Goal: Task Accomplishment & Management: Complete application form

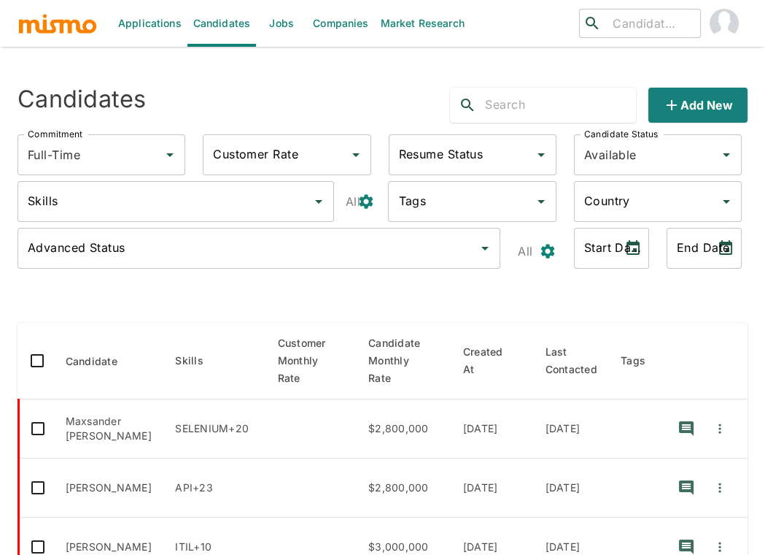
click at [281, 18] on link "Jobs" at bounding box center [281, 23] width 51 height 47
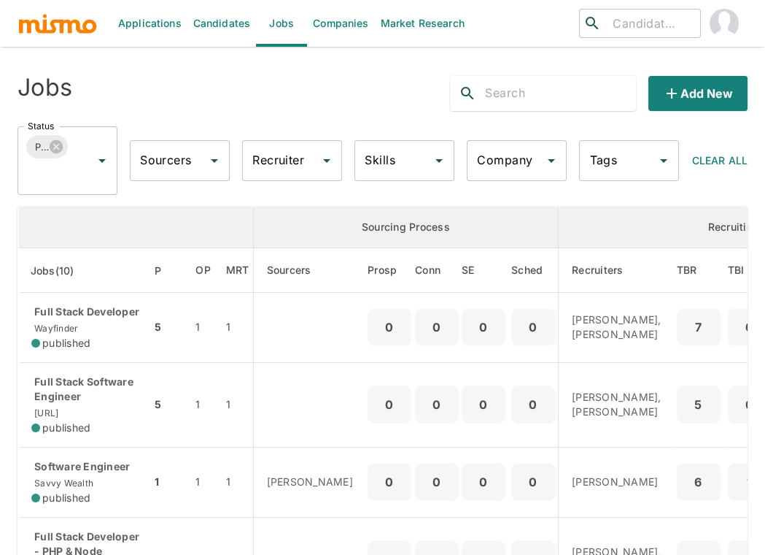
click at [509, 155] on input "Company" at bounding box center [506, 161] width 65 height 28
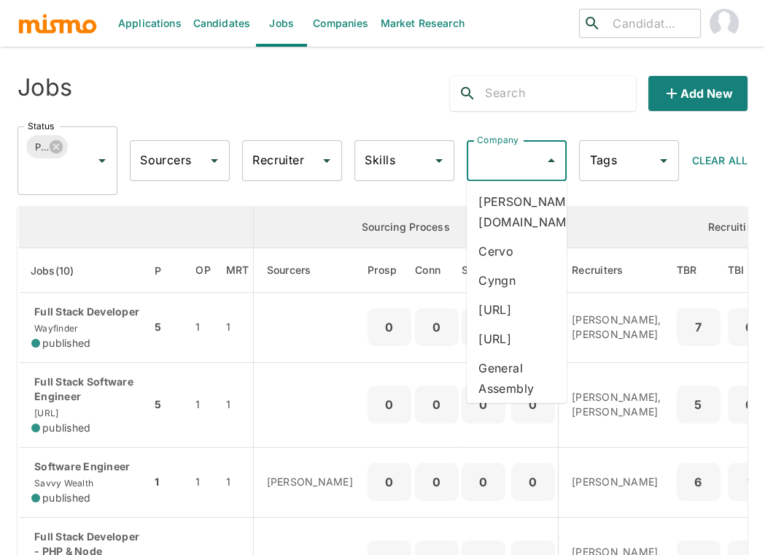
type input "d"
click at [499, 236] on li "[URL]" at bounding box center [517, 250] width 100 height 29
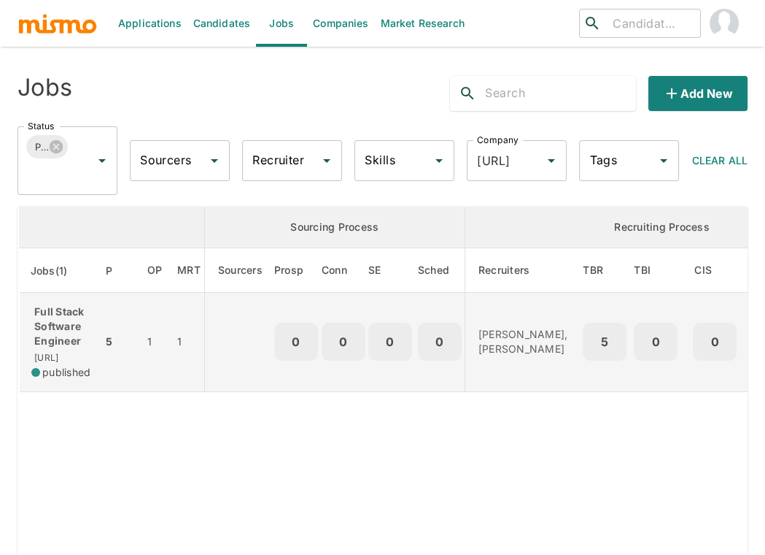
click at [73, 336] on p "Full Stack Software Engineer" at bounding box center [60, 326] width 59 height 44
click at [77, 299] on td "Full Stack Software Engineer dili.ai published" at bounding box center [61, 342] width 84 height 99
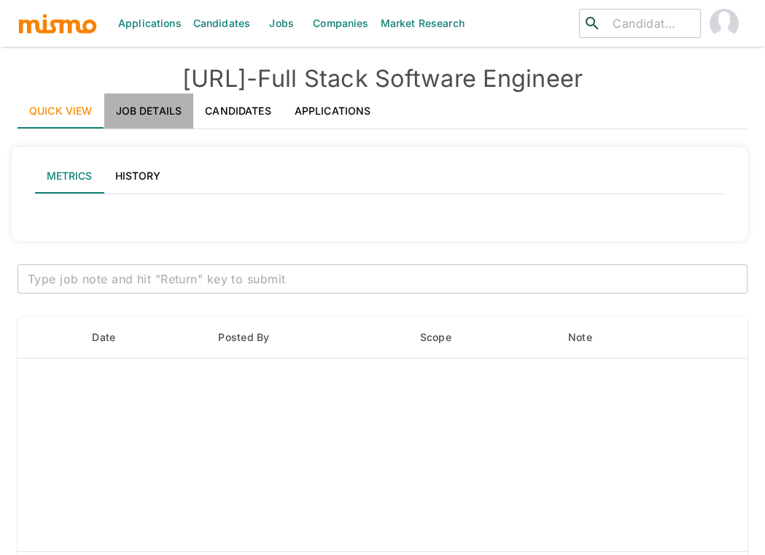
click at [139, 109] on link "Job Details" at bounding box center [149, 110] width 90 height 35
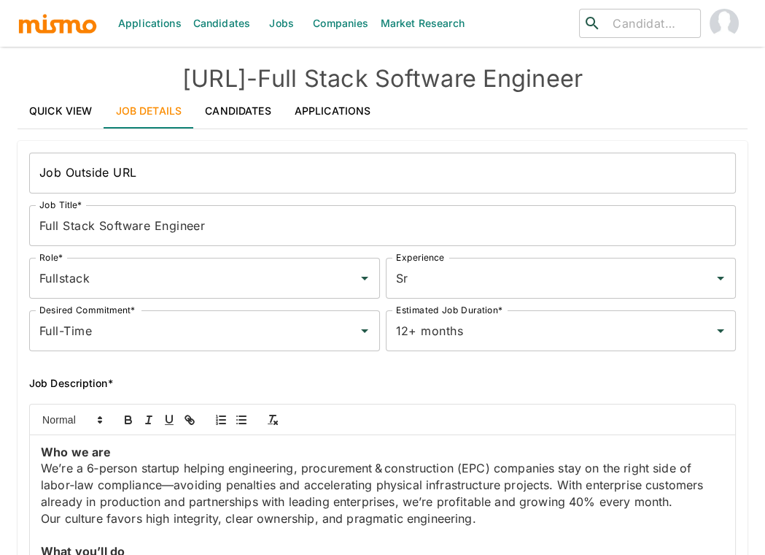
click at [18, 371] on div "Job Description*" at bounding box center [377, 371] width 719 height 41
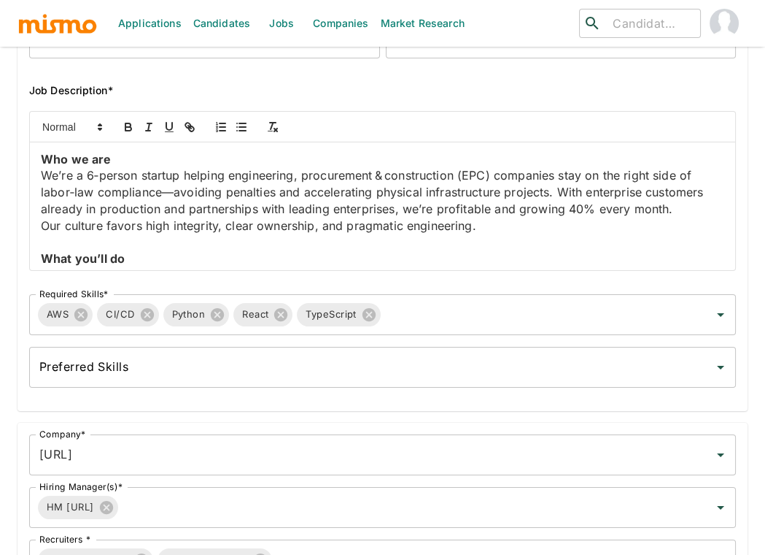
scroll to position [324, 0]
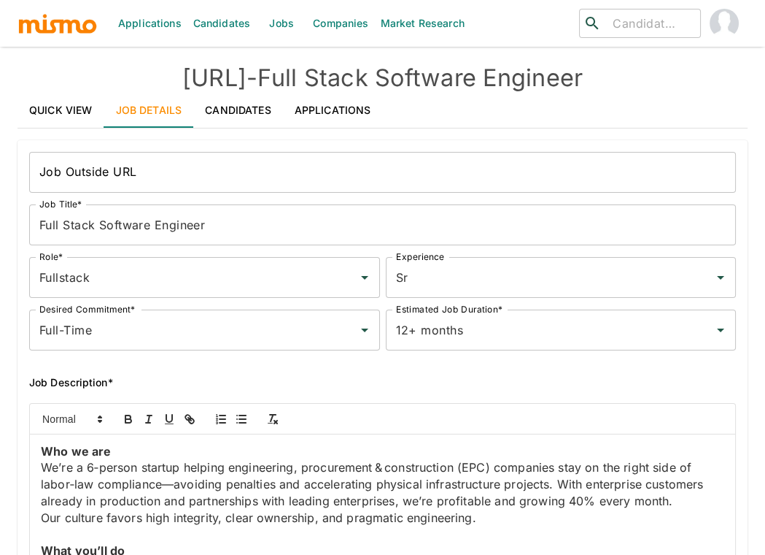
scroll to position [0, 0]
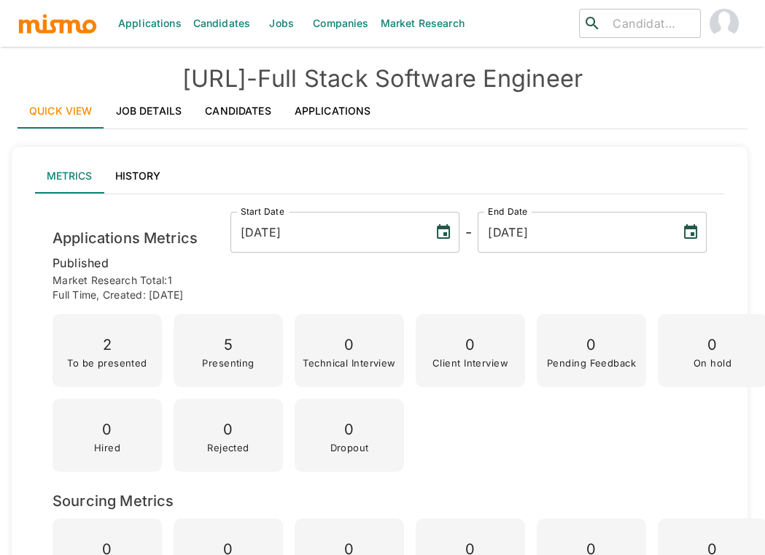
click at [336, 109] on link "Applications" at bounding box center [333, 110] width 100 height 35
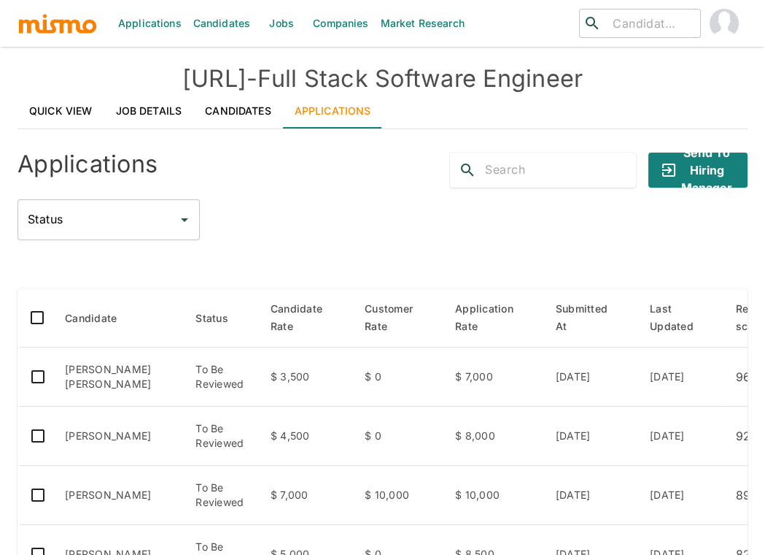
click at [468, 97] on div "Quick View Job Details Candidates Applications" at bounding box center [383, 110] width 730 height 35
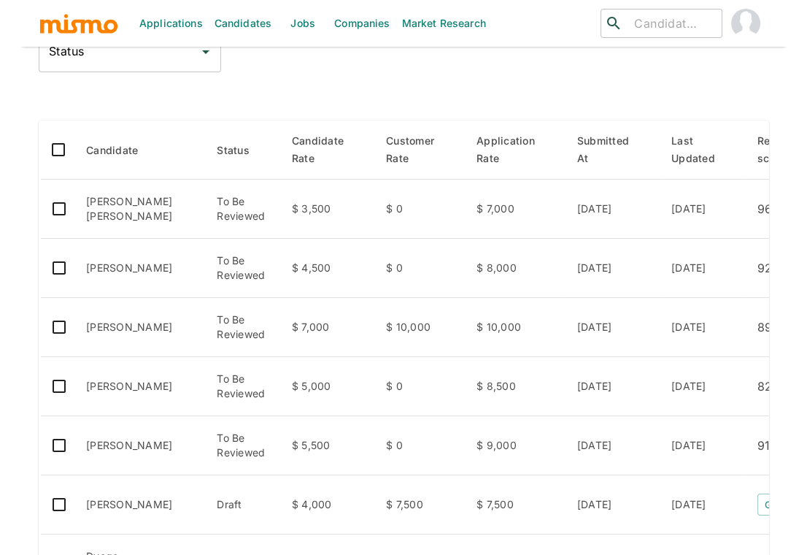
scroll to position [162, 0]
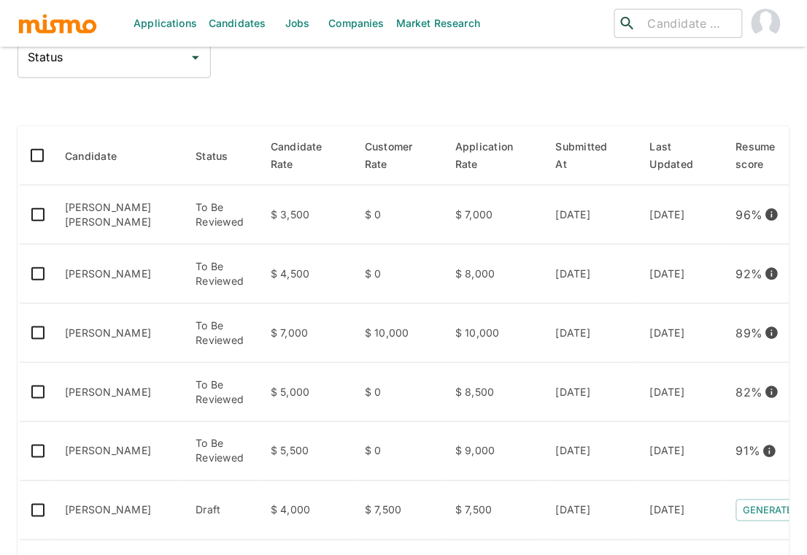
click at [325, 82] on div "Applications Send to Hiring Manager Status Status Candidate Status Candidate Ra…" at bounding box center [404, 372] width 772 height 786
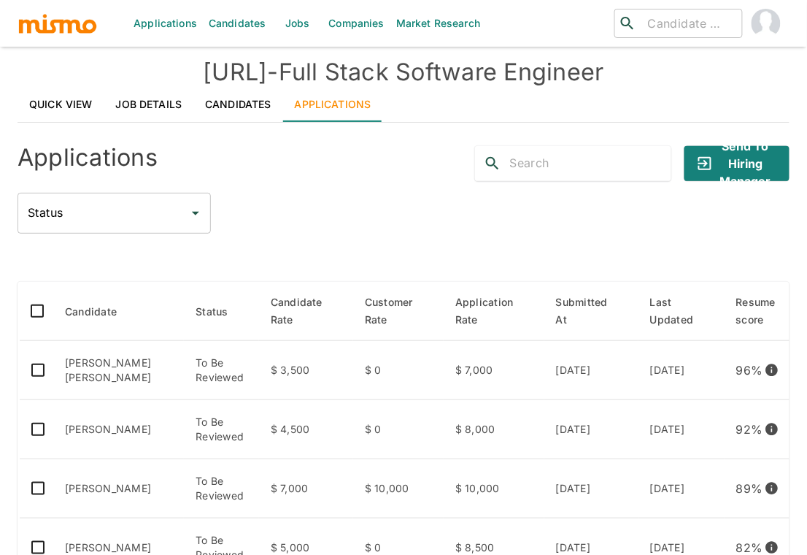
scroll to position [0, 0]
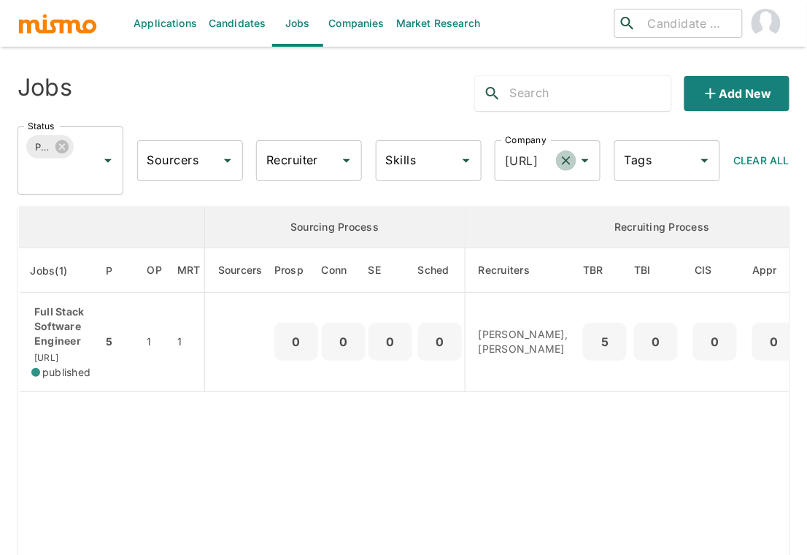
click at [564, 161] on icon "Clear" at bounding box center [566, 160] width 15 height 15
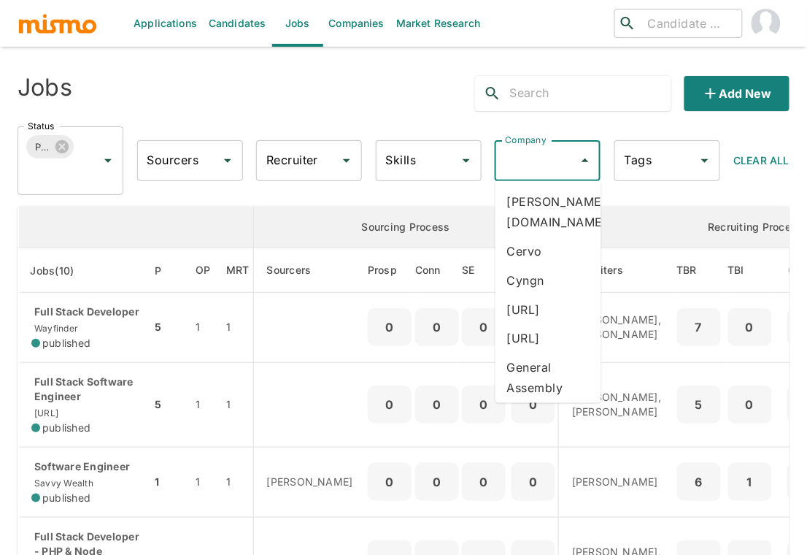
click at [529, 166] on input "Company" at bounding box center [536, 161] width 71 height 28
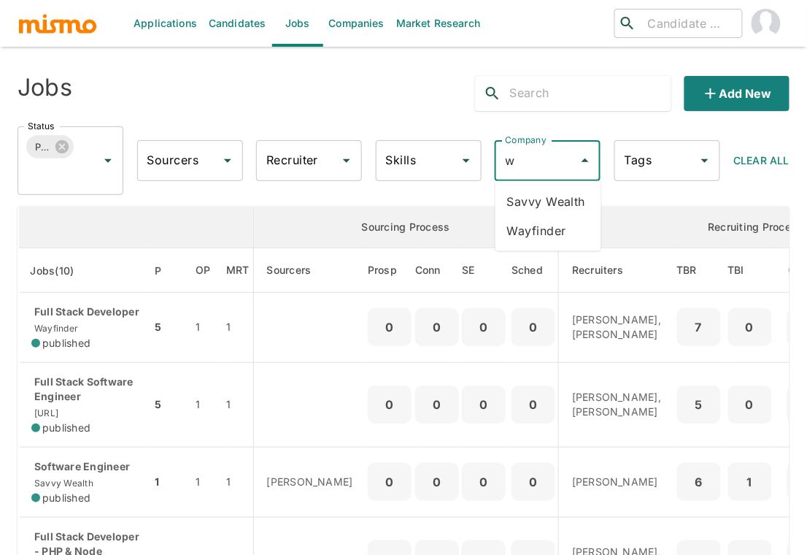
type input "wa"
click at [549, 201] on li "Wayfinder" at bounding box center [548, 201] width 106 height 29
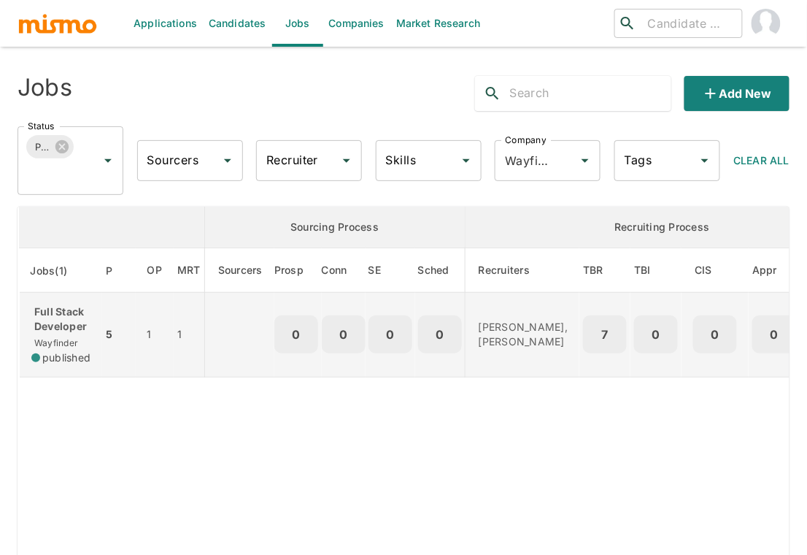
click at [79, 320] on p "Full Stack Developer" at bounding box center [60, 318] width 59 height 29
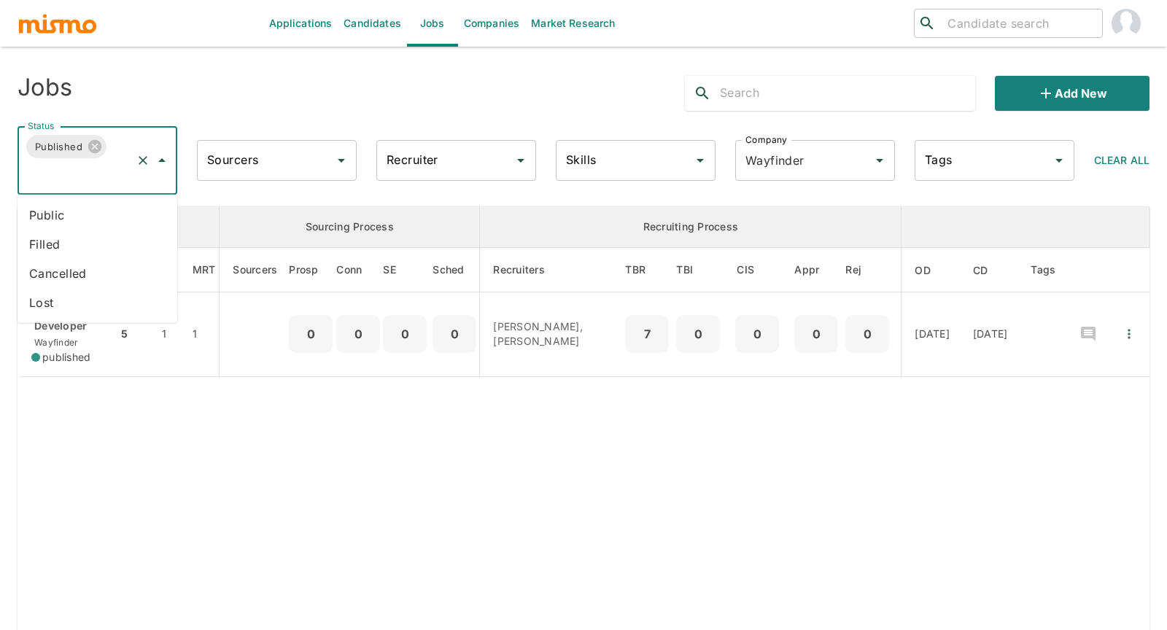
click at [85, 179] on input "Status" at bounding box center [77, 175] width 106 height 28
click at [53, 216] on li "Public" at bounding box center [98, 215] width 160 height 29
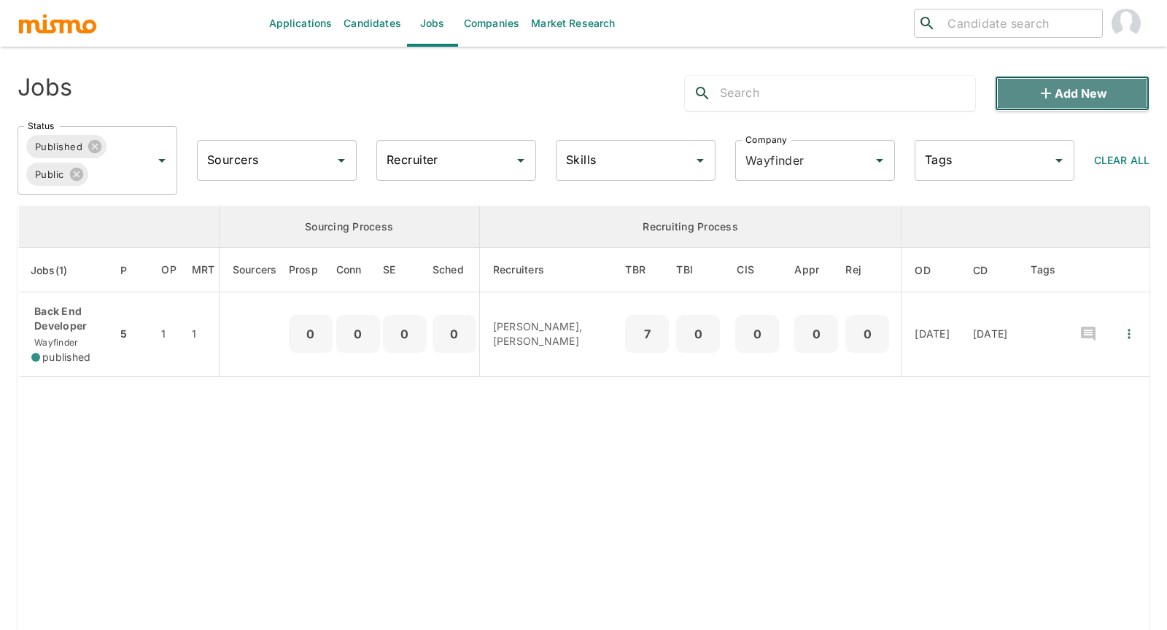
click at [806, 96] on icon "button" at bounding box center [1047, 94] width 18 height 18
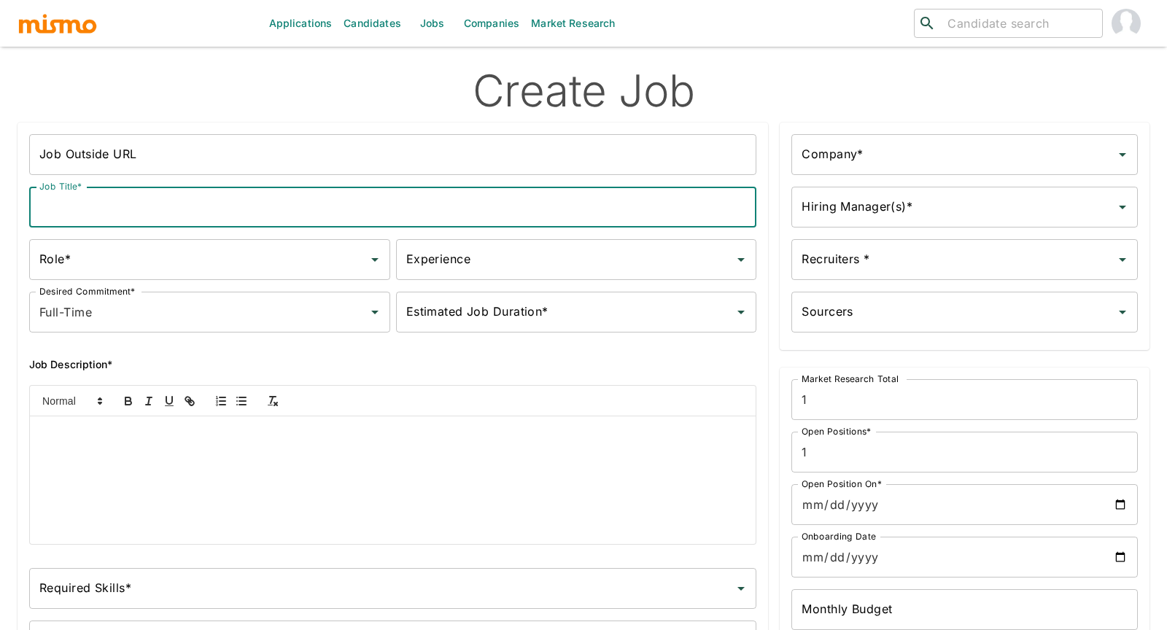
click at [293, 205] on input "Job Title*" at bounding box center [392, 207] width 727 height 41
type input "Front End Developer"
click at [190, 263] on input "Role*" at bounding box center [199, 260] width 326 height 28
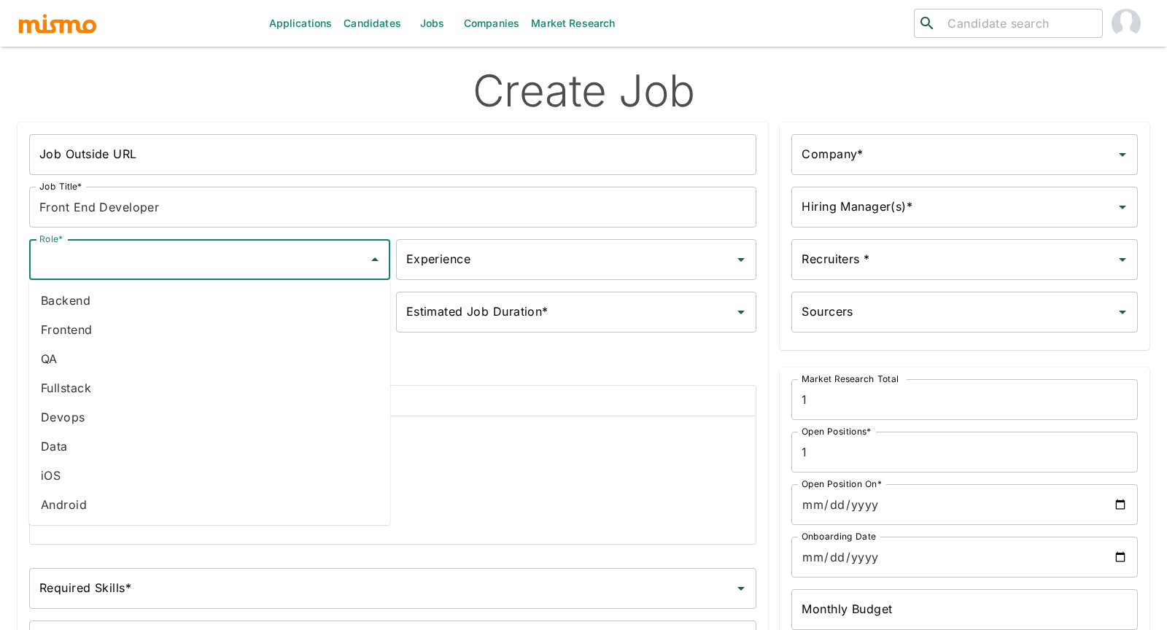
click at [91, 333] on li "Frontend" at bounding box center [209, 329] width 361 height 29
type input "Frontend"
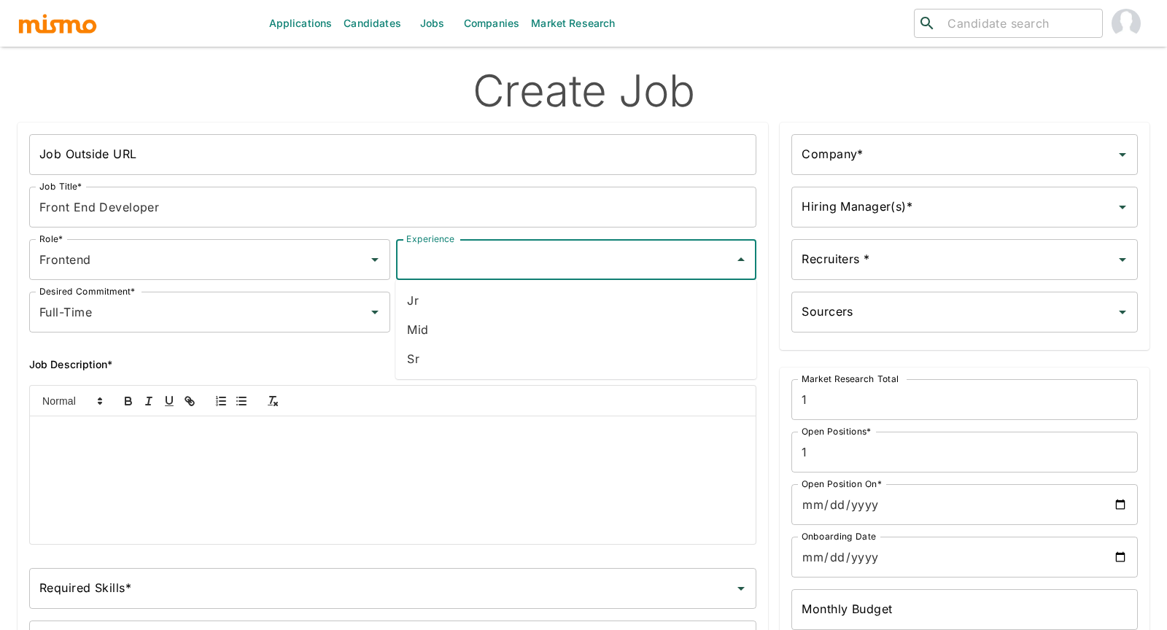
click at [493, 259] on input "Experience" at bounding box center [566, 260] width 326 height 28
click at [420, 363] on li "Sr" at bounding box center [575, 358] width 361 height 29
type input "Sr"
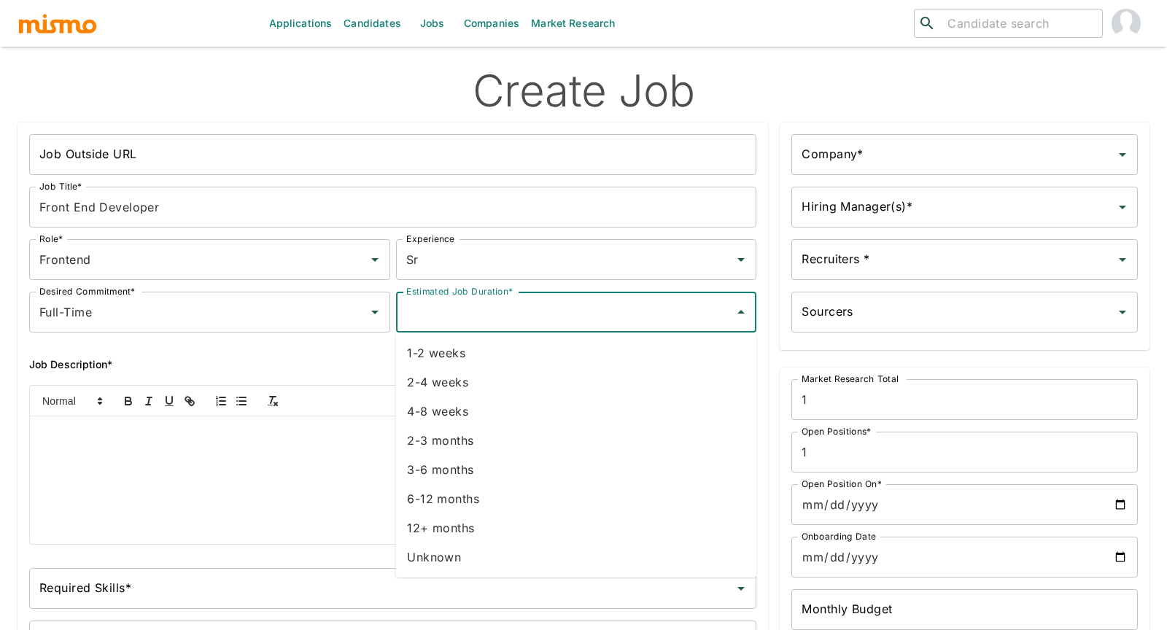
click at [495, 312] on input "Estimated Job Duration*" at bounding box center [566, 312] width 326 height 28
click at [434, 533] on li "12+ months" at bounding box center [575, 528] width 361 height 29
type input "12+ months"
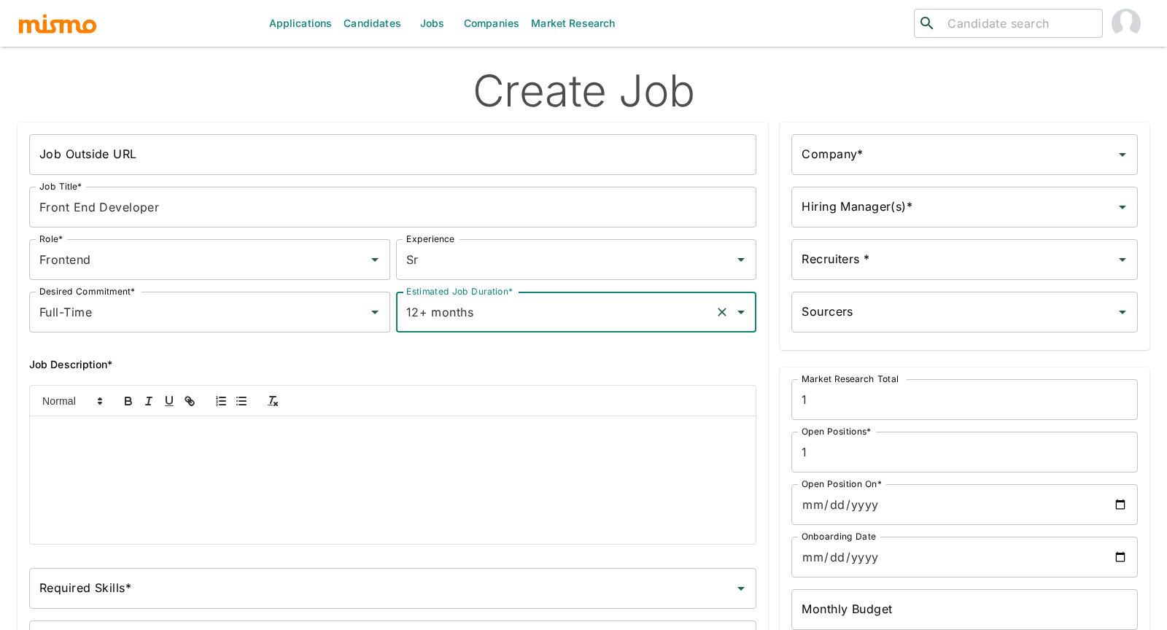
click at [806, 163] on input "Company*" at bounding box center [954, 155] width 312 height 28
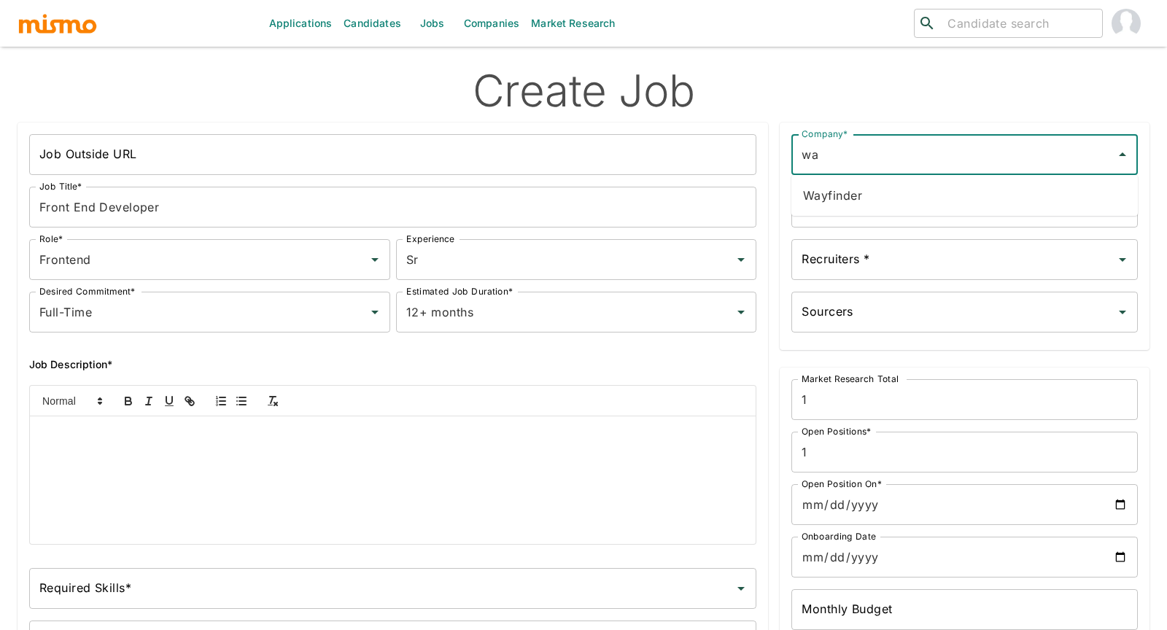
click at [806, 193] on li "Wayfinder" at bounding box center [965, 195] width 347 height 29
type input "Wayfinder"
click at [806, 202] on input "Hiring Manager(s)*" at bounding box center [954, 207] width 312 height 28
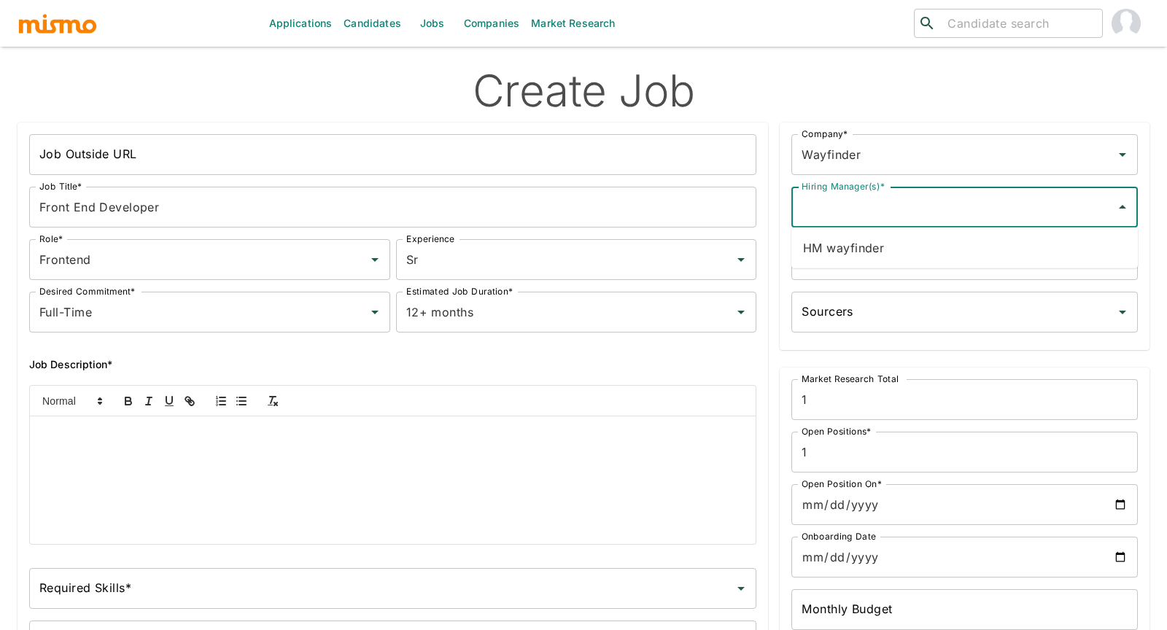
click at [806, 240] on li "HM wayfinder" at bounding box center [965, 247] width 347 height 29
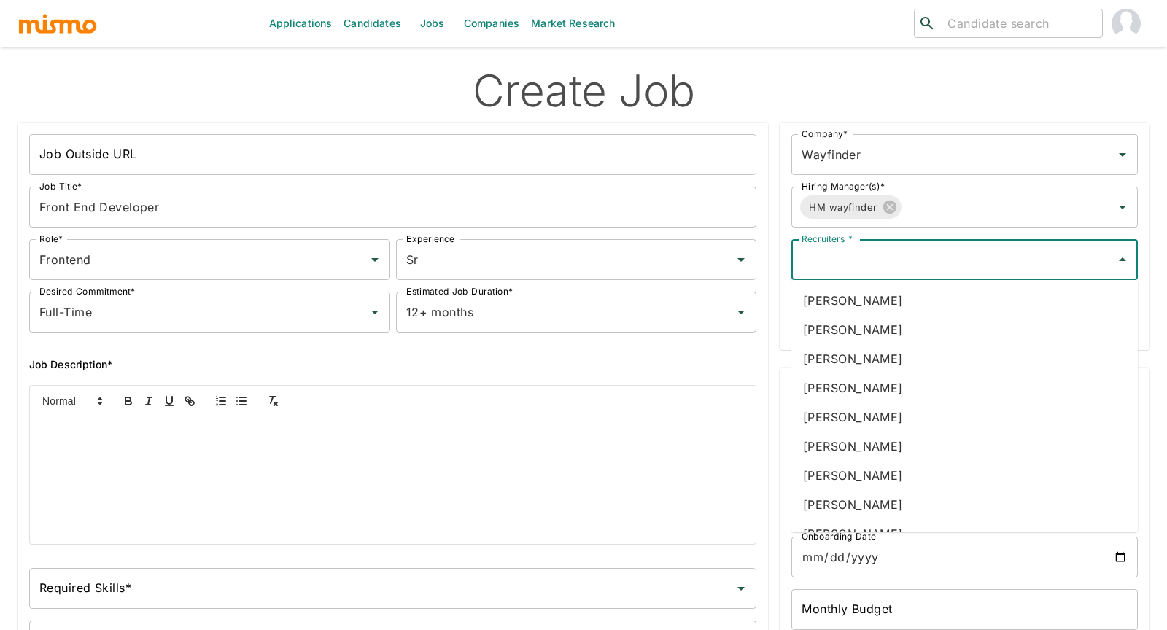
click at [806, 270] on input "Recruiters *" at bounding box center [954, 260] width 312 height 28
type input "car"
click at [806, 379] on li "Carmen Vilachá" at bounding box center [965, 388] width 347 height 29
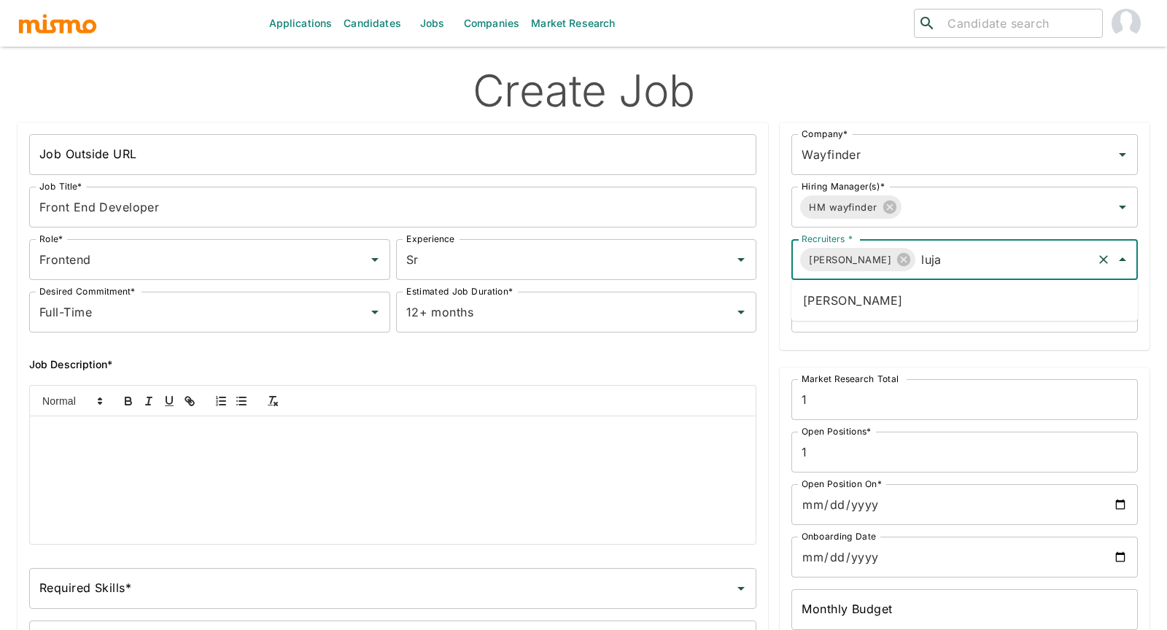
type input "lujan"
click at [806, 299] on li "Maria Lujan Ciommo" at bounding box center [965, 300] width 347 height 29
click at [806, 498] on input "Open Position On*" at bounding box center [965, 505] width 347 height 41
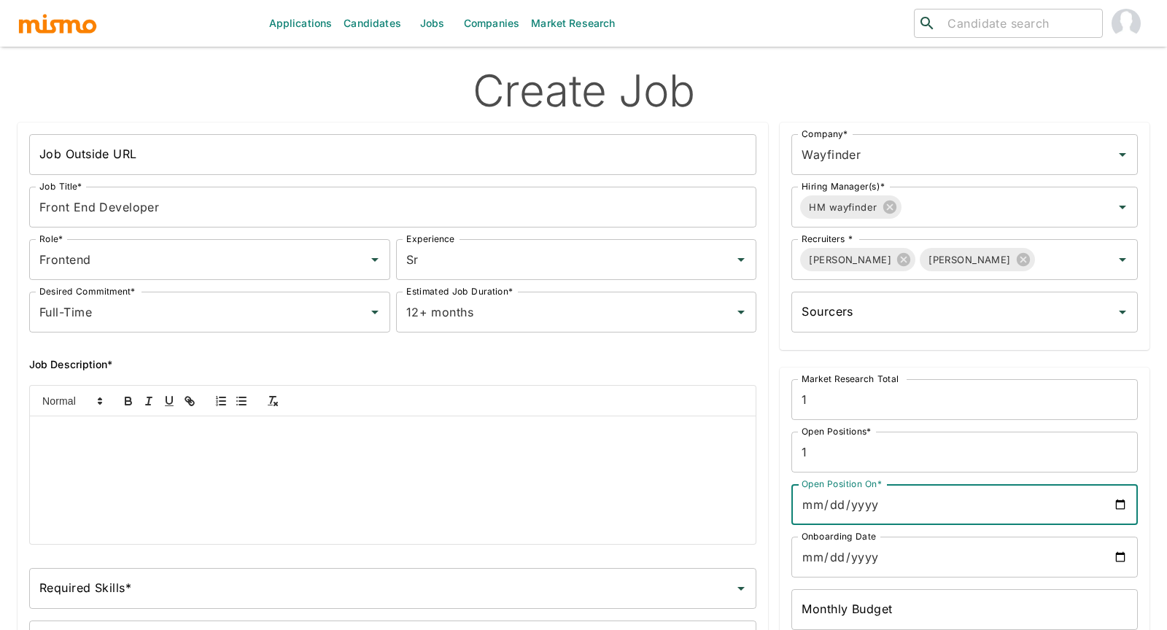
click at [806, 508] on input "Open Position On*" at bounding box center [965, 505] width 347 height 41
type input "2025-08-21"
click at [806, 554] on input "Onboarding Date" at bounding box center [965, 557] width 347 height 41
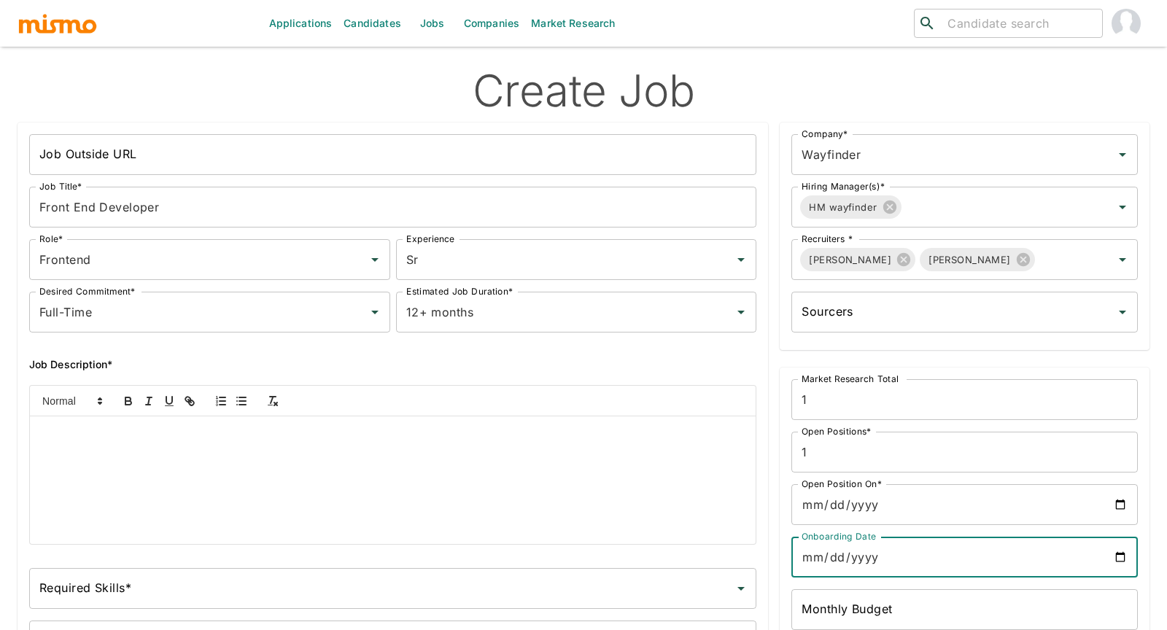
type input "2025-08-21"
click at [488, 459] on div at bounding box center [393, 481] width 726 height 128
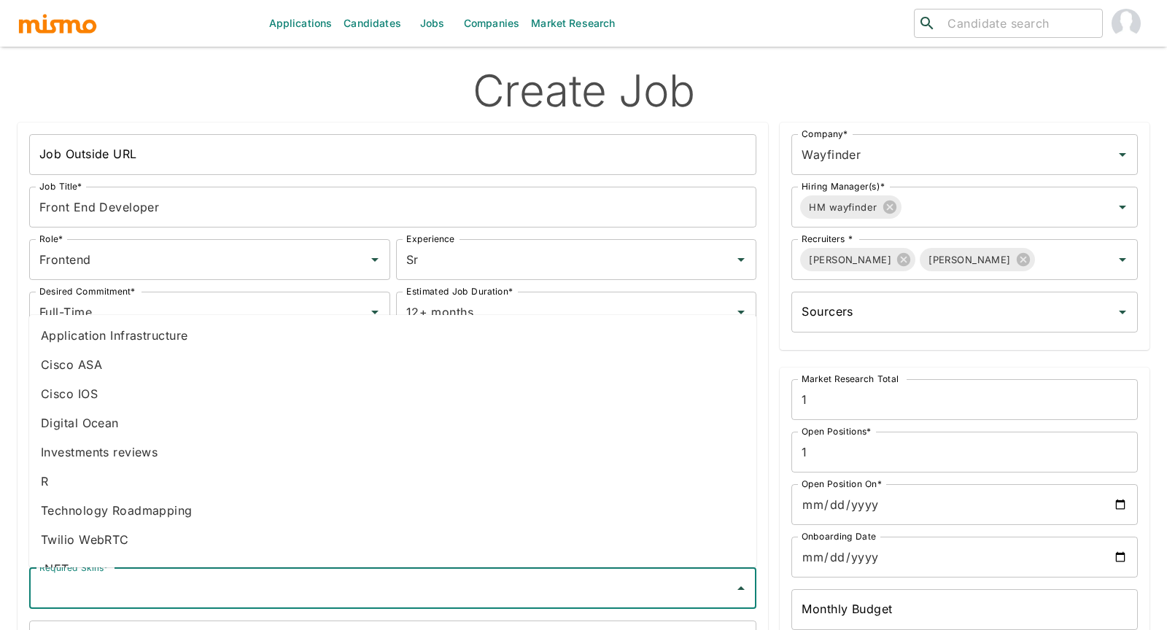
click at [258, 554] on input "Required Skills*" at bounding box center [382, 589] width 692 height 28
type input "vue"
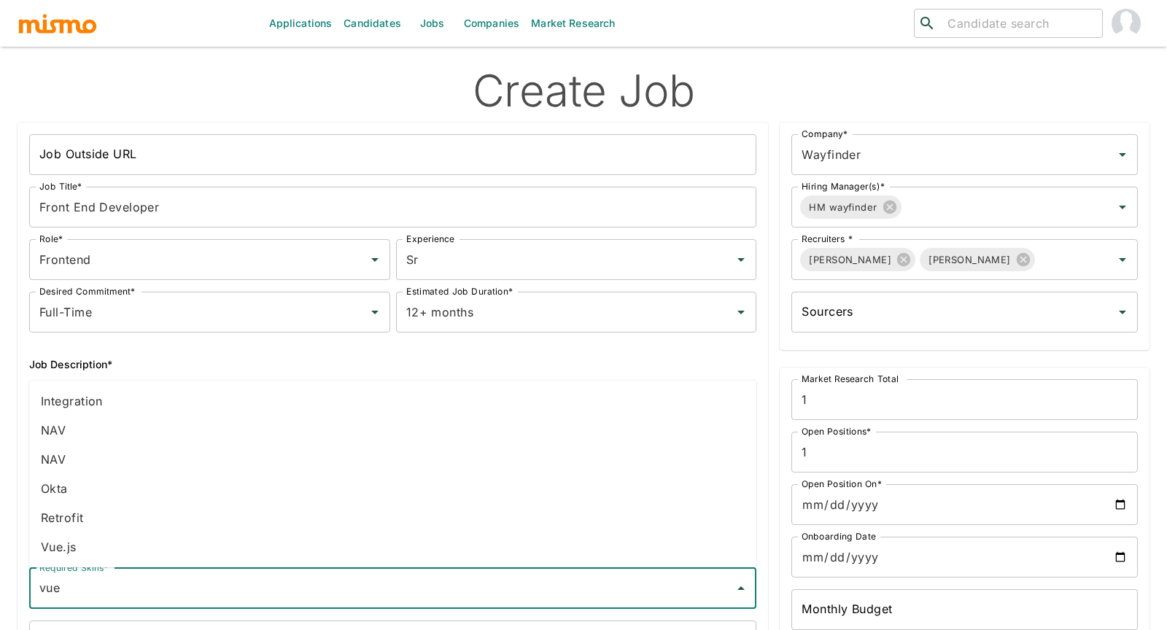
click at [88, 546] on li "Vue.js" at bounding box center [392, 547] width 727 height 29
type input "type"
click at [55, 536] on li "TypeScript" at bounding box center [392, 547] width 727 height 29
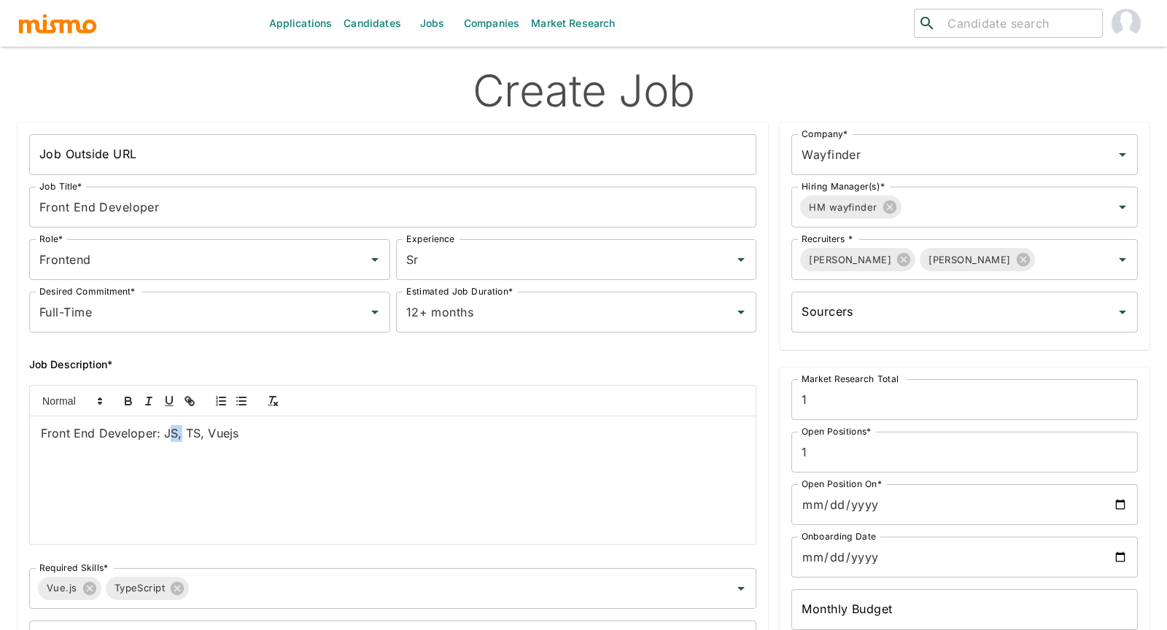
drag, startPoint x: 180, startPoint y: 431, endPoint x: 168, endPoint y: 431, distance: 12.4
click at [168, 431] on p "Front End Developer: JS, TS, Vuejs" at bounding box center [393, 433] width 704 height 17
click at [190, 434] on p "Front End Developer: JS, TS, Vuejs" at bounding box center [393, 433] width 704 height 17
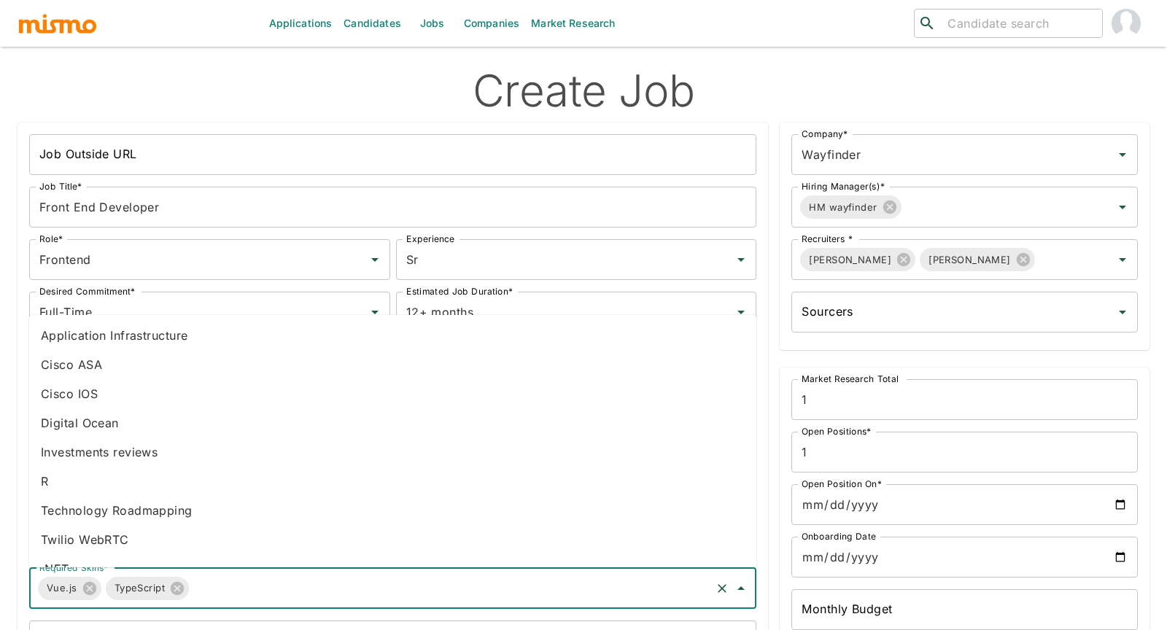
click at [260, 554] on input "Required Skills*" at bounding box center [450, 589] width 518 height 28
type input "java"
click at [116, 475] on li "JavaScript" at bounding box center [392, 481] width 727 height 29
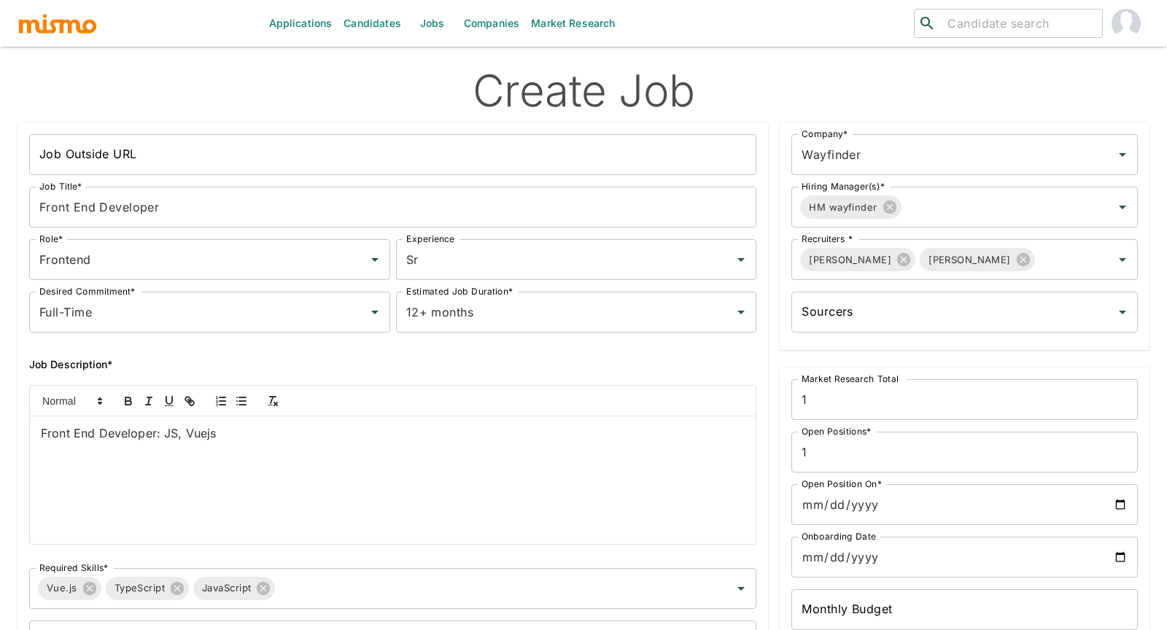
click at [6, 473] on div "Job Outside URL Job Outside URL Job Title* Front End Developer Job Title* Role*…" at bounding box center [387, 449] width 763 height 676
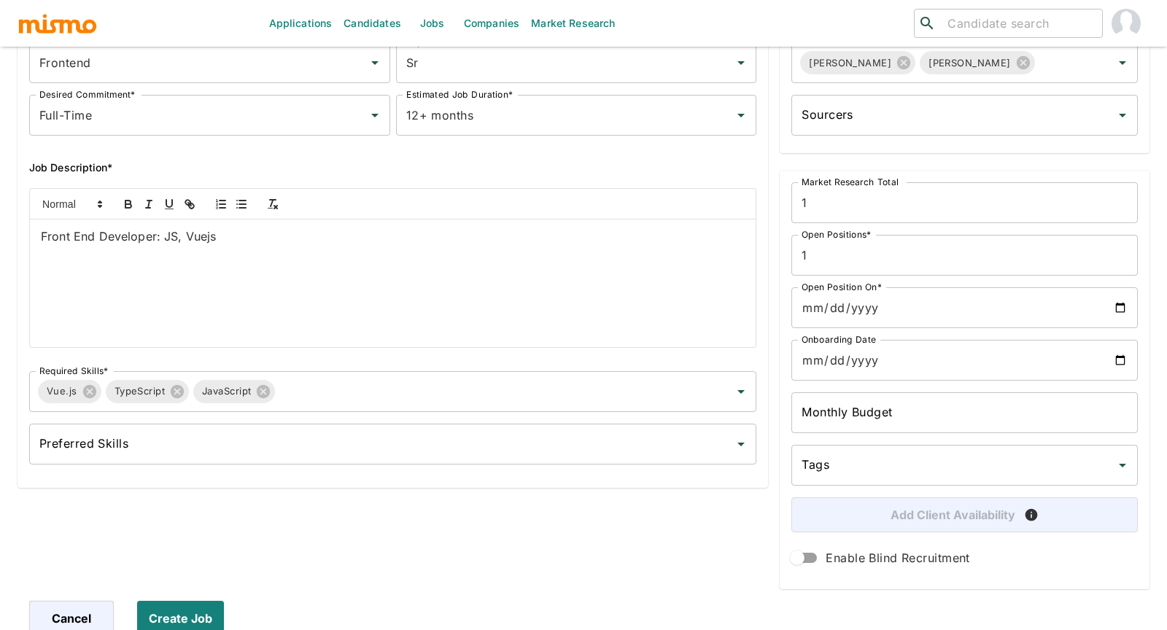
scroll to position [202, 0]
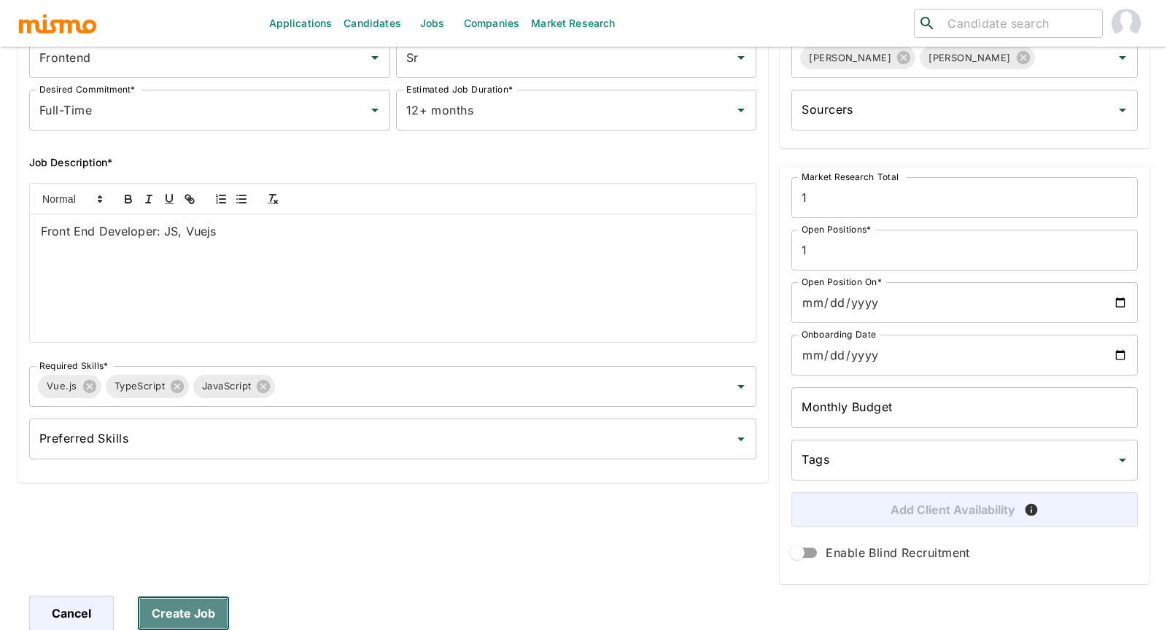
click at [206, 554] on button "Create Job" at bounding box center [183, 613] width 93 height 35
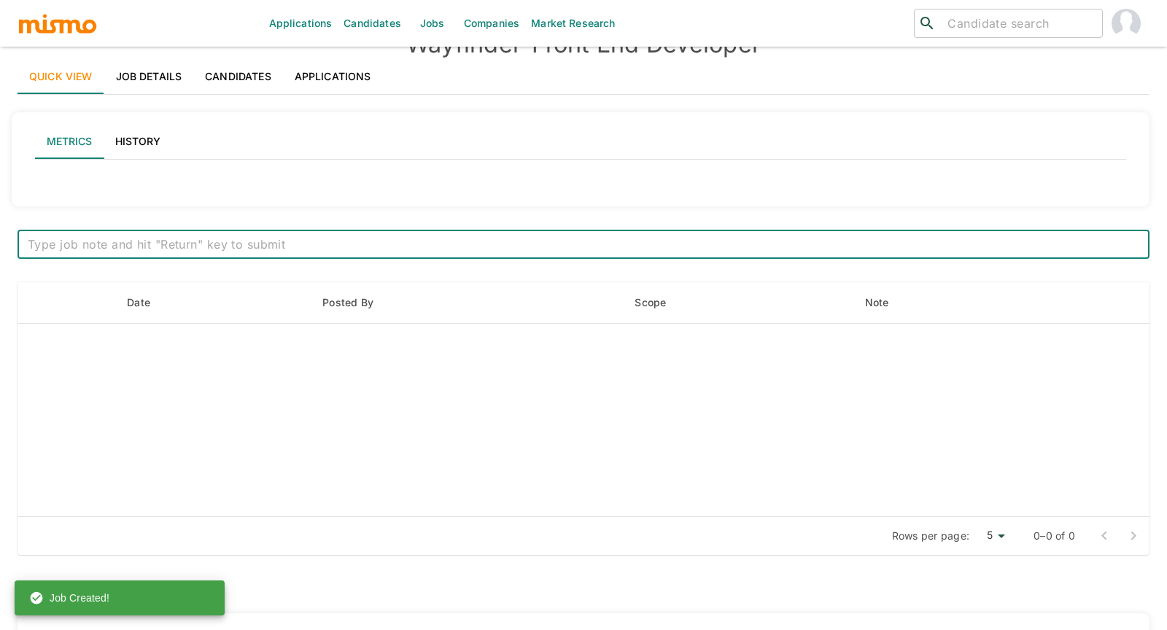
scroll to position [208, 0]
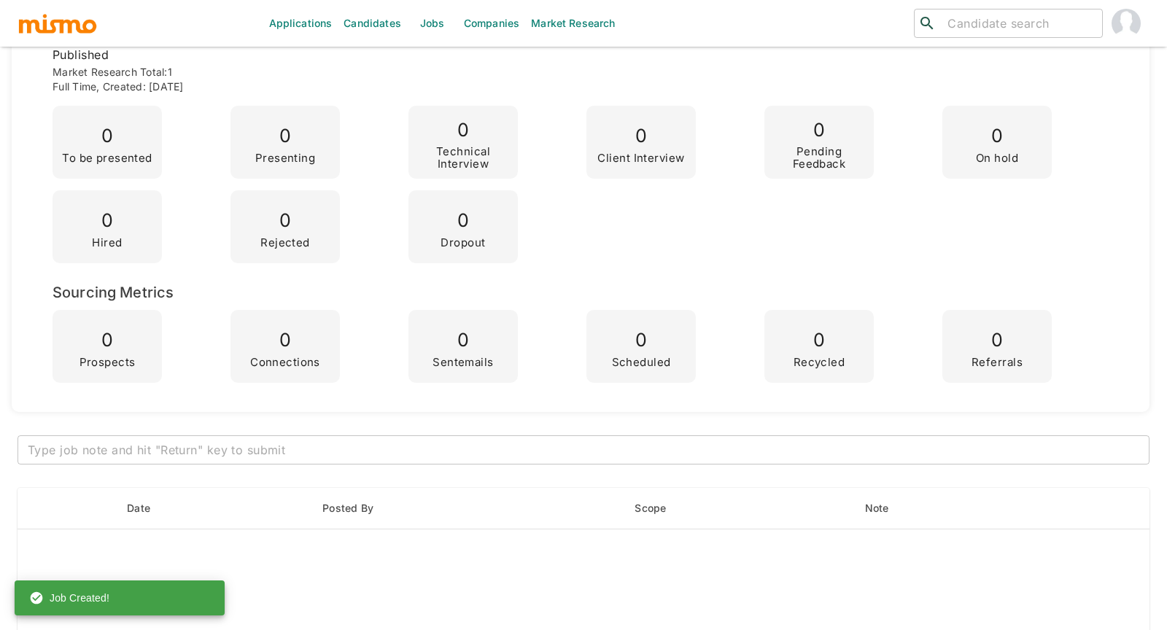
click at [20, 228] on div "Metrics History Applications Metrics Start Date 08/21/2025 Start Date - End Dat…" at bounding box center [581, 176] width 1138 height 474
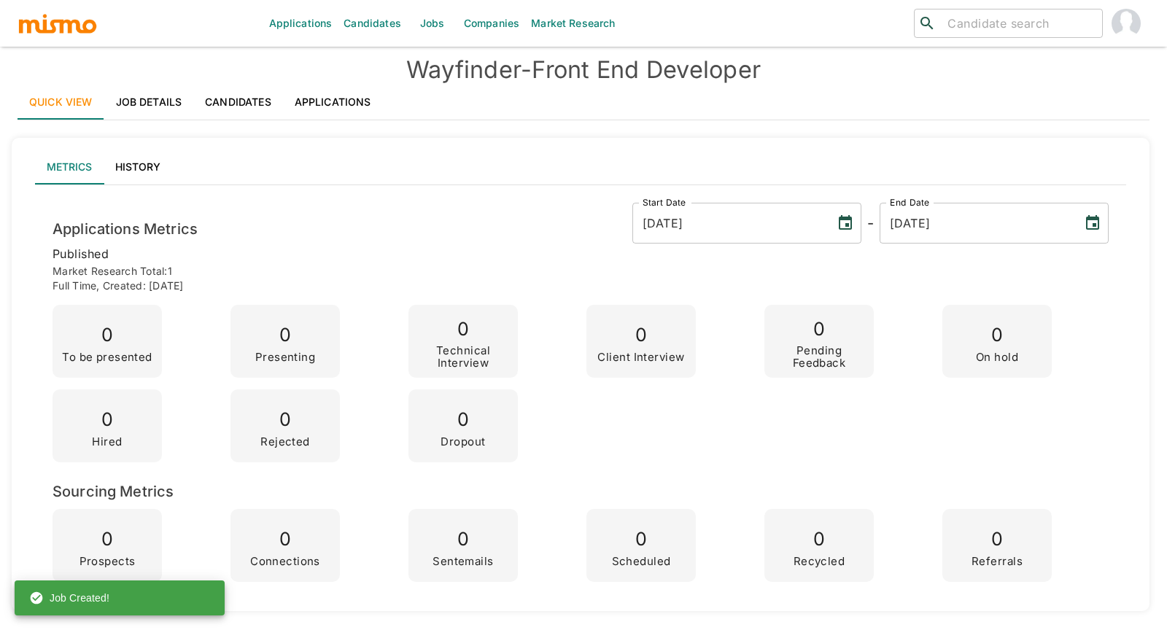
scroll to position [0, 0]
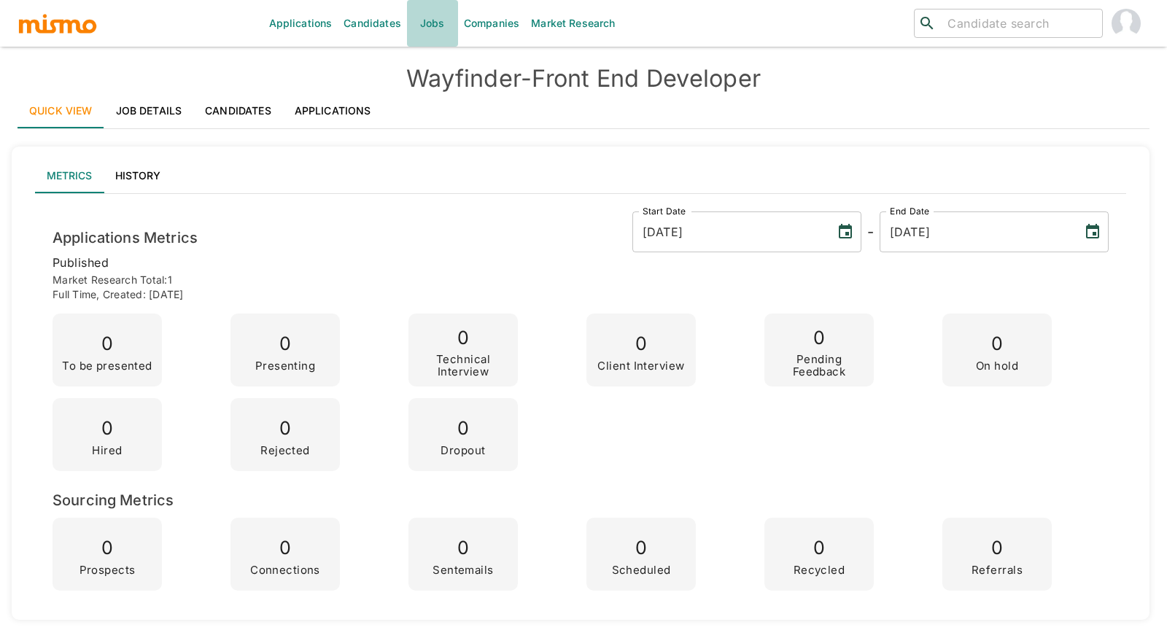
click at [437, 20] on link "Jobs" at bounding box center [432, 23] width 51 height 47
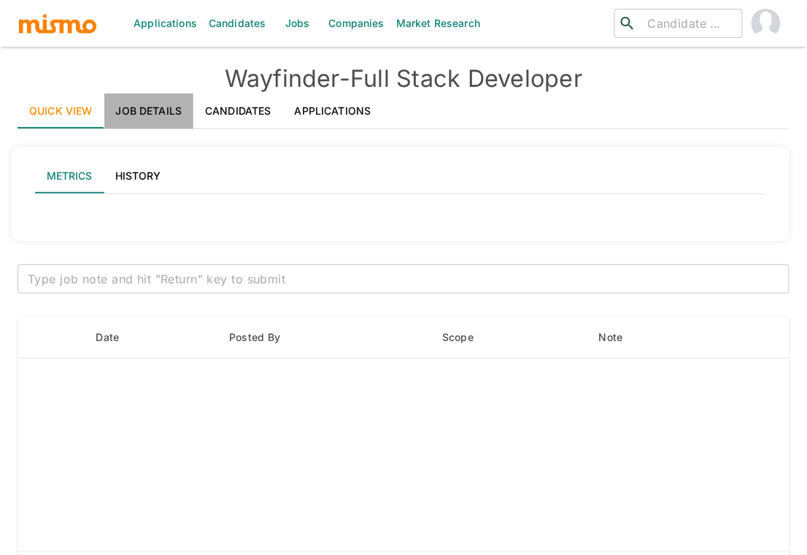
click at [177, 111] on link "Job Details" at bounding box center [149, 110] width 90 height 35
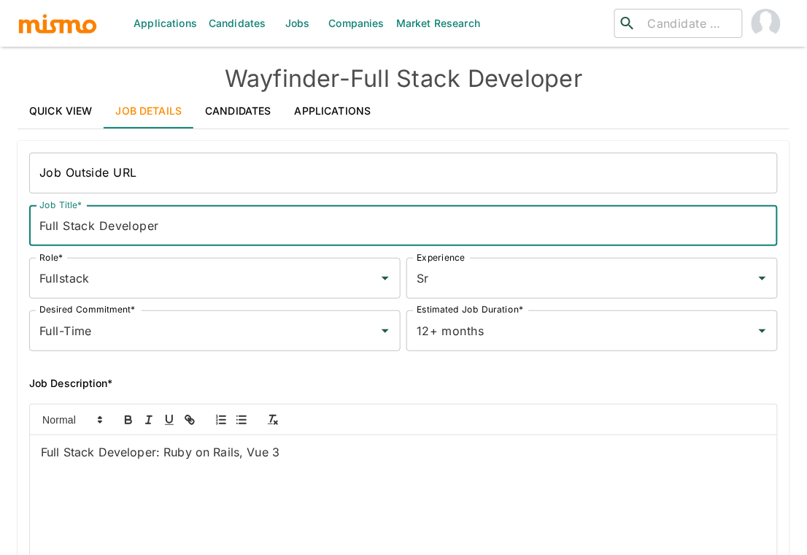
click at [94, 227] on input "Full Stack Developer" at bounding box center [403, 225] width 749 height 41
type input "Back End Developer"
click at [86, 278] on input "Fullstack" at bounding box center [194, 278] width 317 height 28
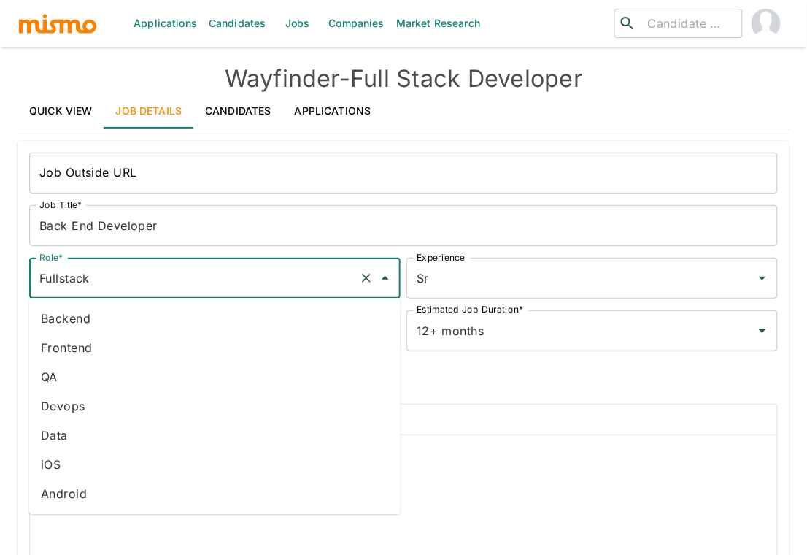
click at [84, 321] on li "Backend" at bounding box center [214, 318] width 371 height 29
type input "Backend"
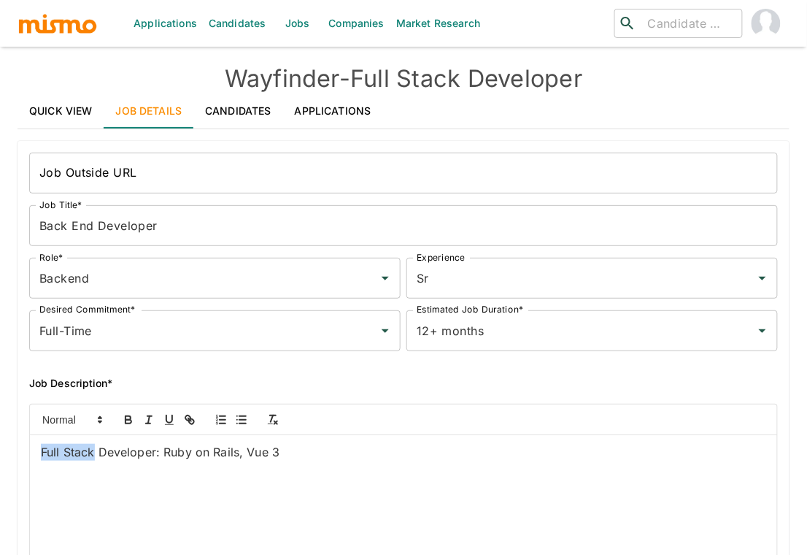
drag, startPoint x: 95, startPoint y: 451, endPoint x: 20, endPoint y: 440, distance: 75.2
click at [20, 440] on div "Full Stack Developer: Ruby on Rails, Vue 3" at bounding box center [398, 477] width 760 height 171
drag, startPoint x: 296, startPoint y: 454, endPoint x: 237, endPoint y: 458, distance: 59.2
click at [237, 458] on p "Back End Developer: Ruby on Rails, Vue 3" at bounding box center [403, 452] width 725 height 17
click at [295, 451] on p "Back End Developer: Ruby on Rails, Vue 3" at bounding box center [403, 452] width 725 height 17
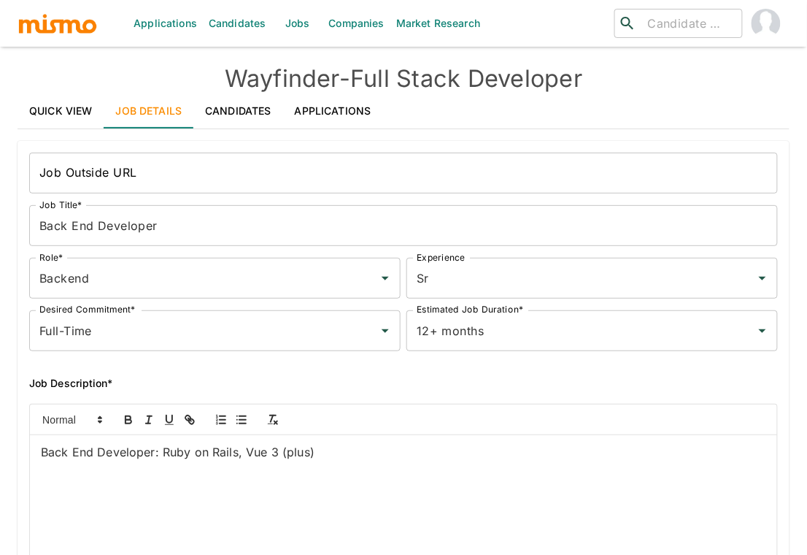
click at [19, 458] on div "Back End Developer: Ruby on Rails, Vue 3 (plus)" at bounding box center [398, 477] width 760 height 171
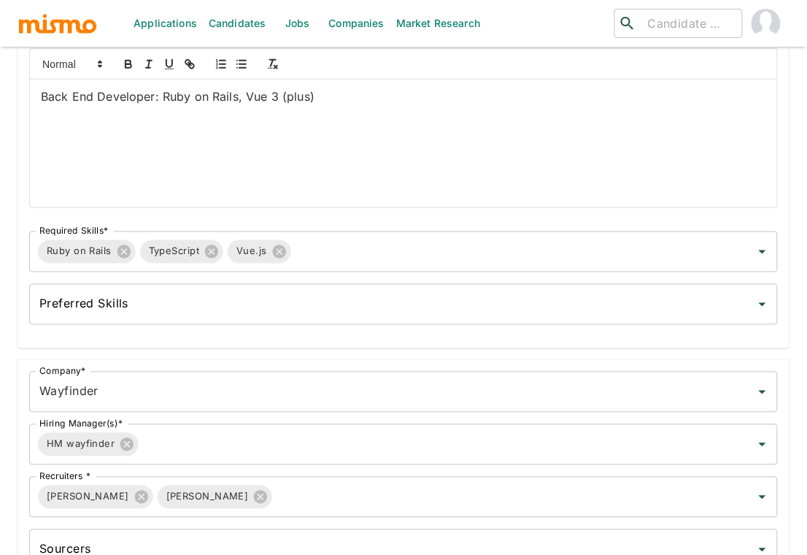
scroll to position [356, 0]
click at [281, 250] on icon at bounding box center [279, 251] width 16 height 16
click at [212, 251] on icon at bounding box center [211, 250] width 13 height 13
click at [15, 312] on div "Job Outside URL Job Outside URL Job Title* Back End Developer Job Title* Role* …" at bounding box center [398, 60] width 784 height 574
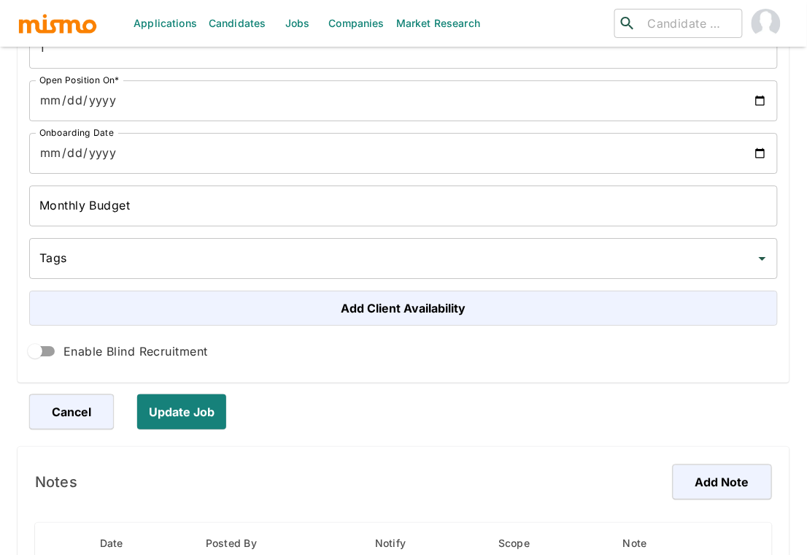
scroll to position [1005, 0]
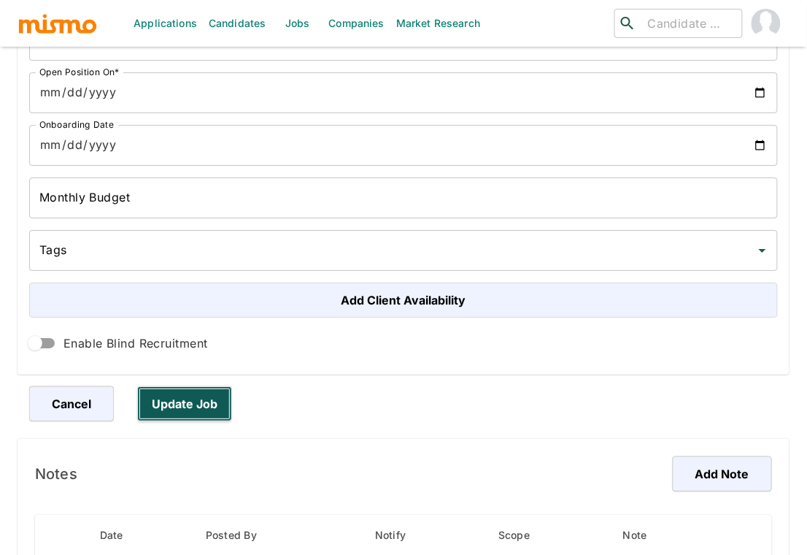
click at [209, 401] on button "Update Job" at bounding box center [184, 403] width 95 height 35
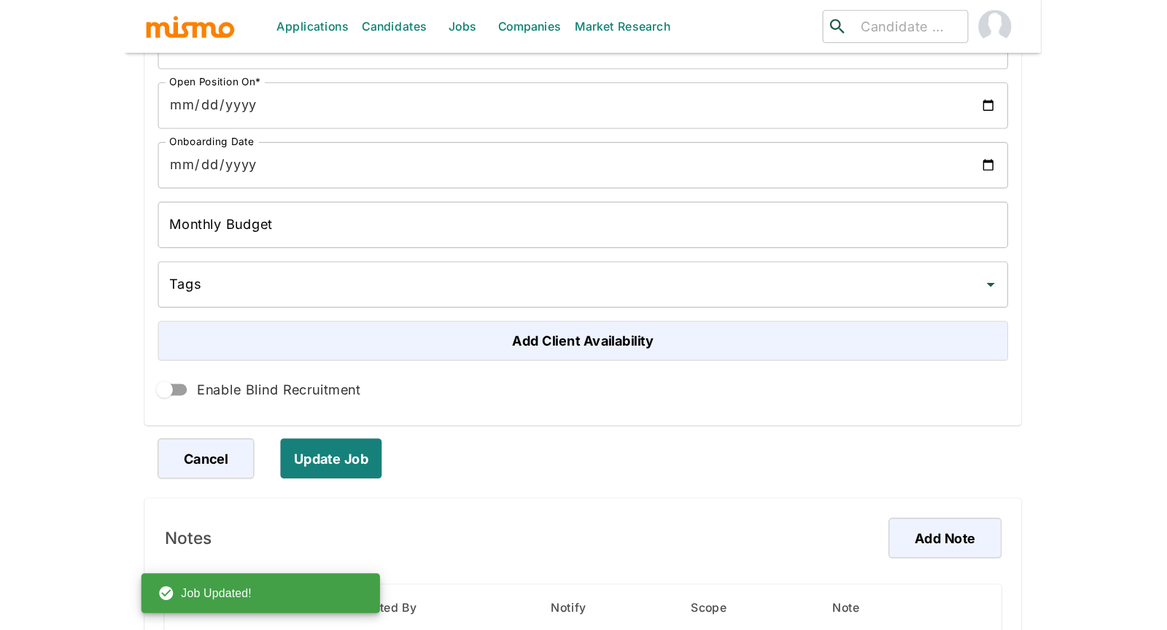
scroll to position [511, 0]
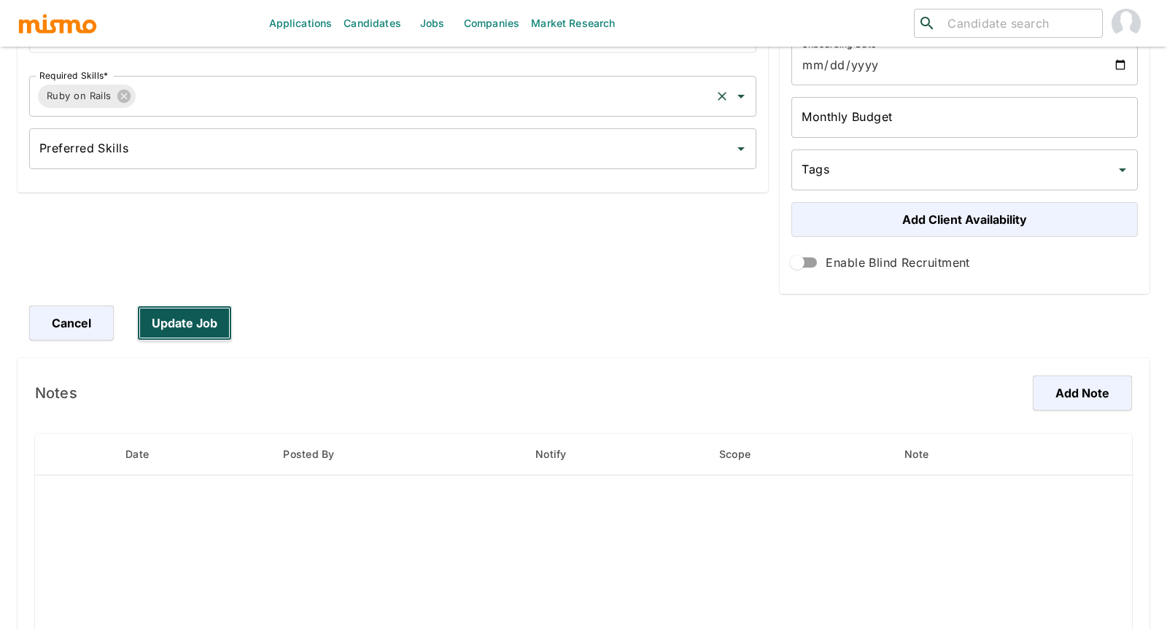
click at [223, 331] on button "Update Job" at bounding box center [184, 323] width 95 height 35
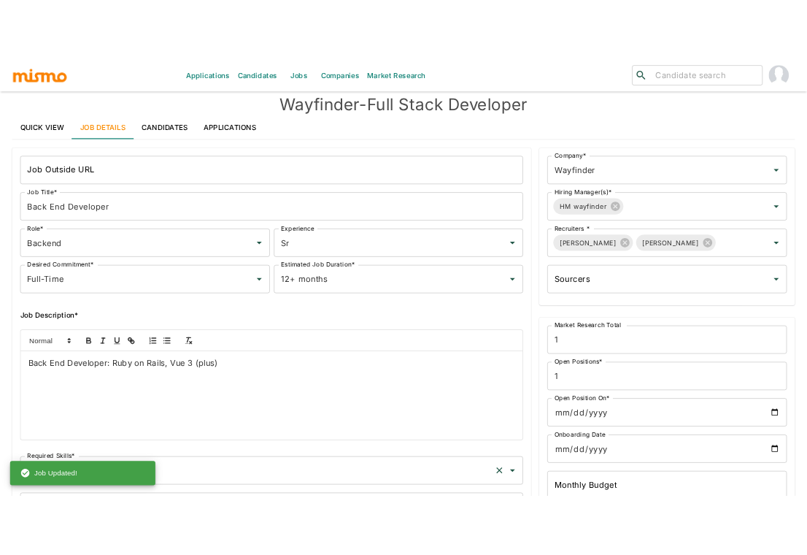
scroll to position [0, 0]
